Goal: Information Seeking & Learning: Learn about a topic

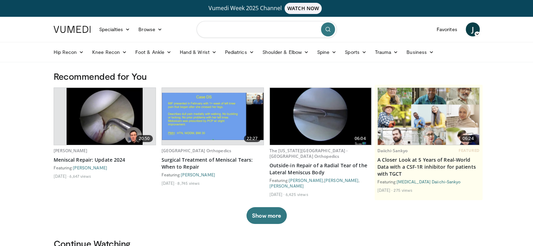
click at [248, 29] on input "Search topics, interventions" at bounding box center [266, 29] width 140 height 17
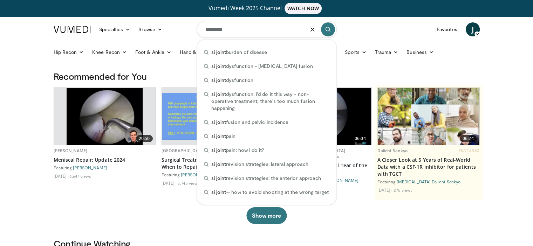
type input "********"
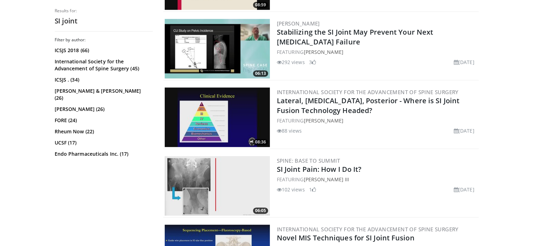
scroll to position [490, 0]
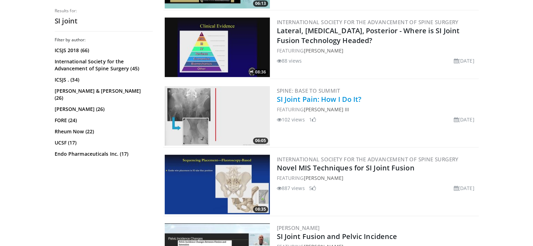
click at [351, 100] on link "SI Joint Pain: How I Do It?" at bounding box center [319, 99] width 85 height 9
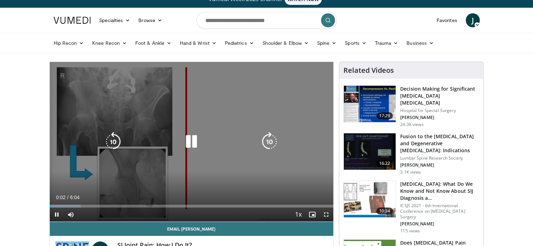
scroll to position [35, 0]
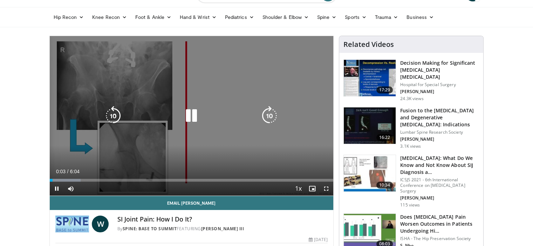
click at [273, 115] on icon "Video Player" at bounding box center [270, 116] width 20 height 20
click at [271, 115] on icon "Video Player" at bounding box center [270, 116] width 20 height 20
click at [270, 116] on icon "Video Player" at bounding box center [270, 116] width 20 height 20
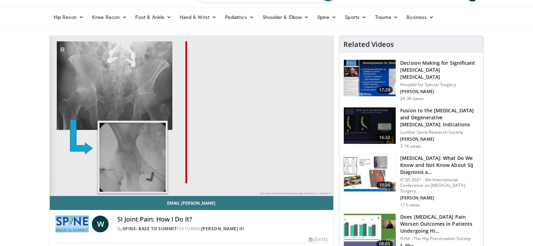
scroll to position [0, 0]
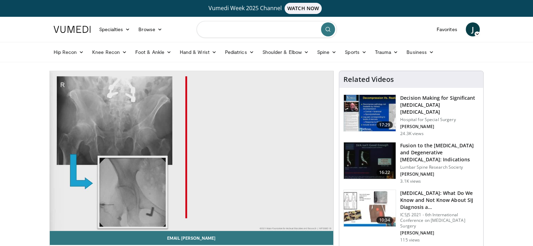
click at [227, 34] on input "Search topics, interventions" at bounding box center [266, 29] width 140 height 17
type input "**********"
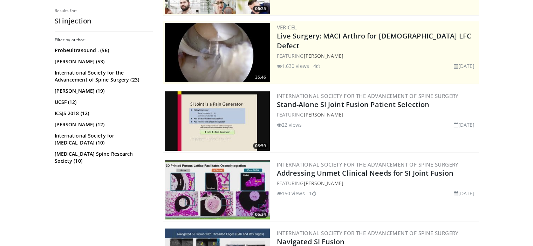
scroll to position [175, 0]
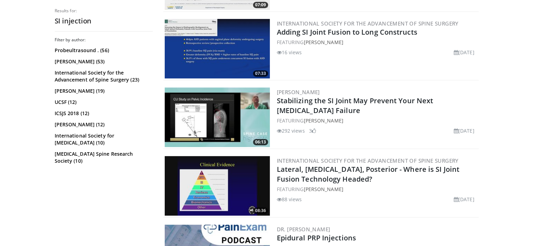
scroll to position [560, 0]
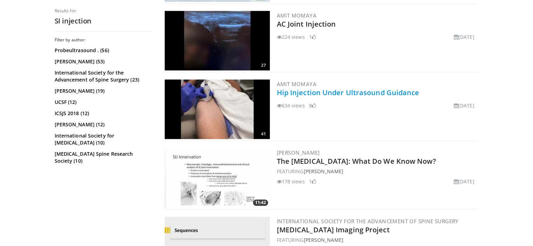
scroll to position [806, 0]
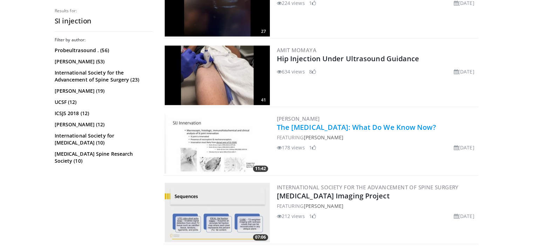
click at [393, 129] on link "The [MEDICAL_DATA]: What Do We Know Now?" at bounding box center [356, 127] width 159 height 9
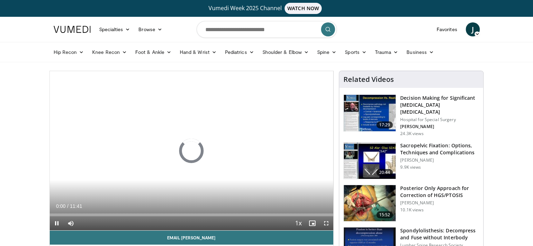
scroll to position [35, 0]
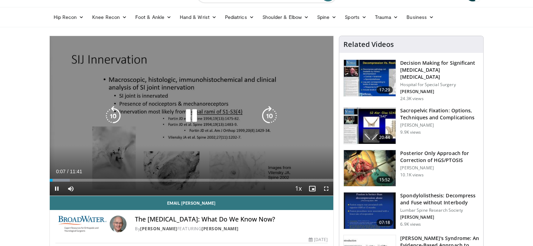
click at [269, 115] on icon "Video Player" at bounding box center [270, 116] width 20 height 20
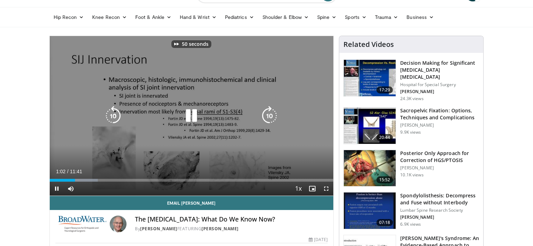
click at [269, 115] on icon "Video Player" at bounding box center [270, 116] width 20 height 20
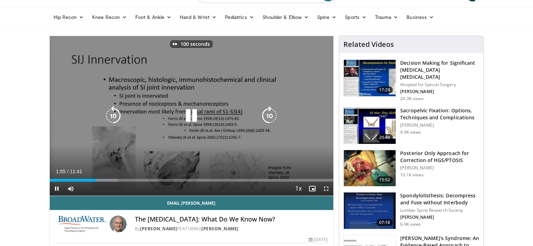
click at [269, 115] on icon "Video Player" at bounding box center [270, 116] width 20 height 20
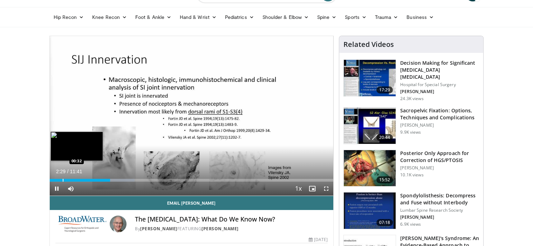
click at [63, 181] on div "Progress Bar" at bounding box center [63, 180] width 1 height 3
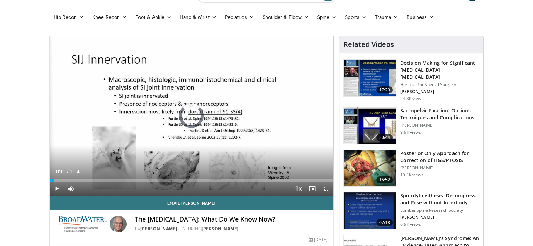
drag, startPoint x: 54, startPoint y: 180, endPoint x: 48, endPoint y: 180, distance: 5.6
click at [57, 189] on span "Video Player" at bounding box center [57, 189] width 14 height 14
